Goal: Task Accomplishment & Management: Complete application form

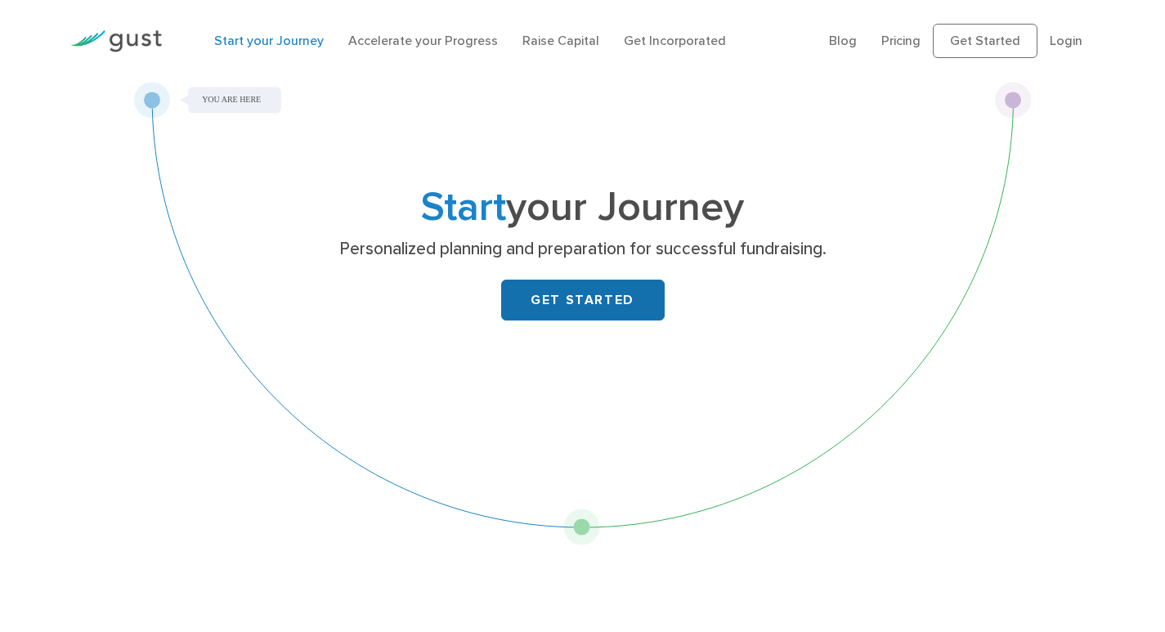
click at [578, 302] on link "GET STARTED" at bounding box center [582, 300] width 163 height 41
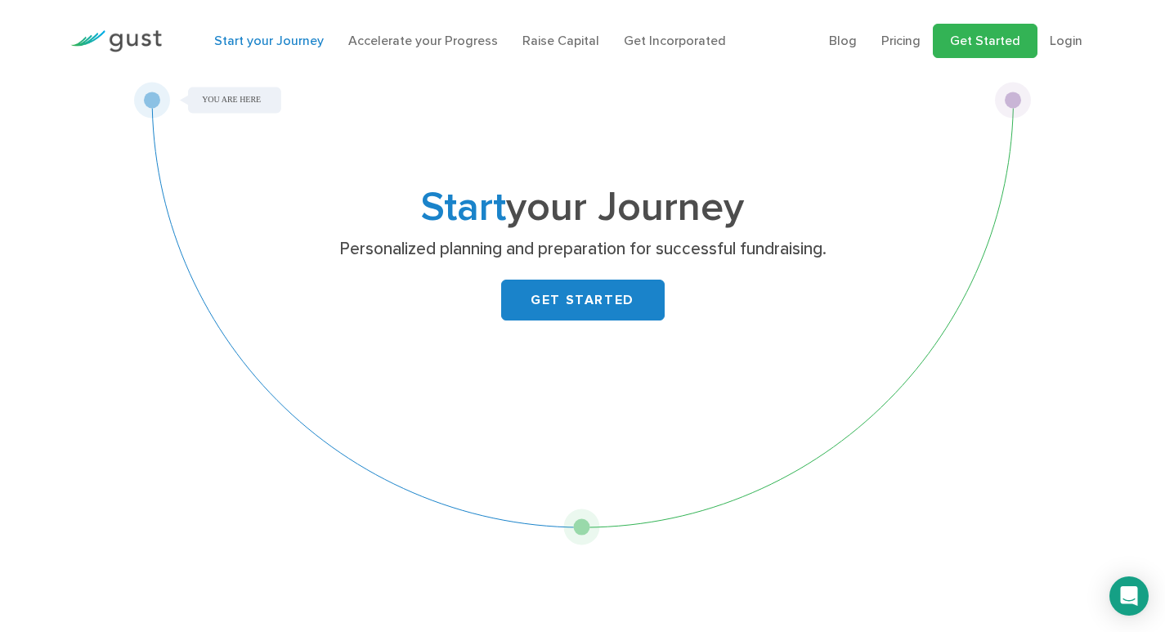
click at [1019, 50] on link "Get Started" at bounding box center [985, 41] width 105 height 34
